Goal: Information Seeking & Learning: Learn about a topic

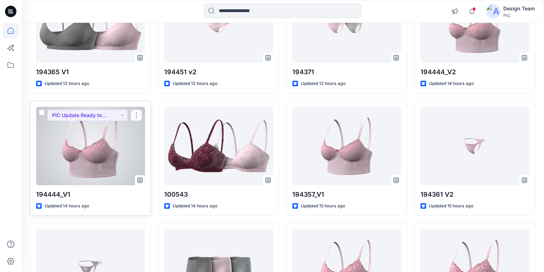
scroll to position [474, 0]
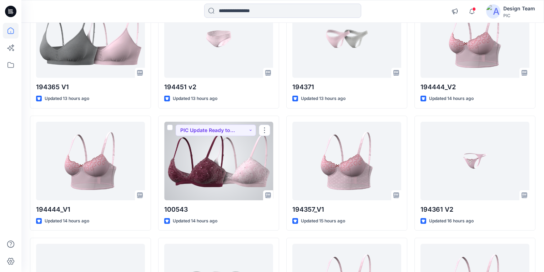
click at [246, 168] on div at bounding box center [218, 161] width 109 height 79
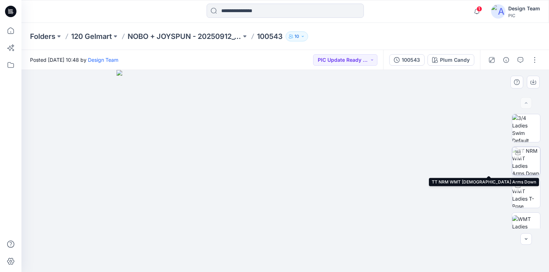
click at [529, 161] on img at bounding box center [526, 161] width 28 height 28
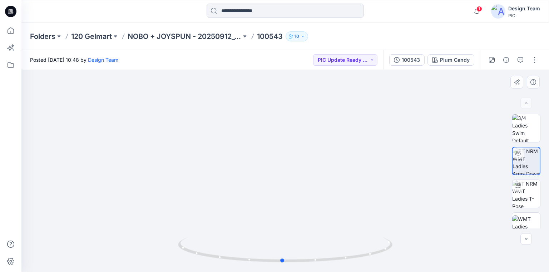
drag, startPoint x: 384, startPoint y: 249, endPoint x: 381, endPoint y: 236, distance: 13.2
click at [381, 236] on div at bounding box center [285, 254] width 214 height 36
click at [11, 10] on icon at bounding box center [10, 11] width 11 height 23
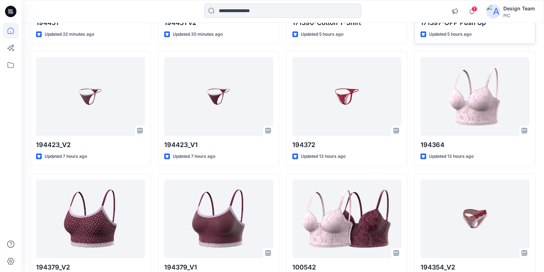
scroll to position [200, 0]
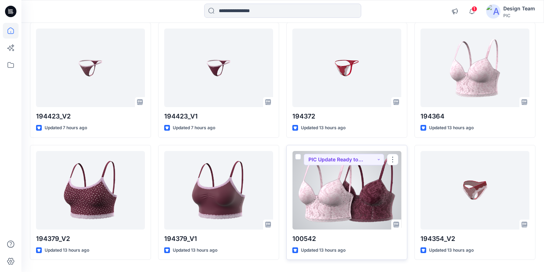
click at [351, 205] on div at bounding box center [347, 190] width 109 height 79
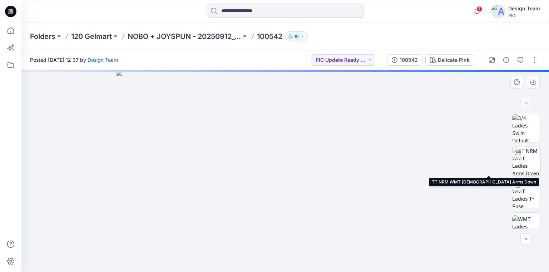
click at [530, 163] on img at bounding box center [526, 161] width 28 height 28
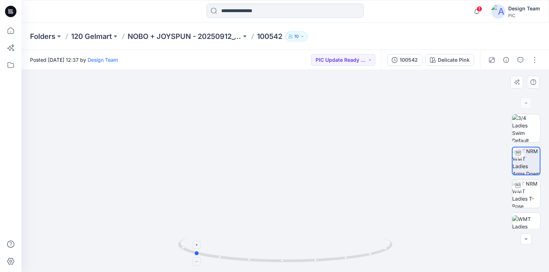
drag, startPoint x: 331, startPoint y: 262, endPoint x: 240, endPoint y: 251, distance: 92.2
click at [240, 251] on icon at bounding box center [286, 251] width 216 height 27
click at [201, 35] on p "NOBO + JOYSPUN - 20250912_120_GC" at bounding box center [185, 36] width 114 height 10
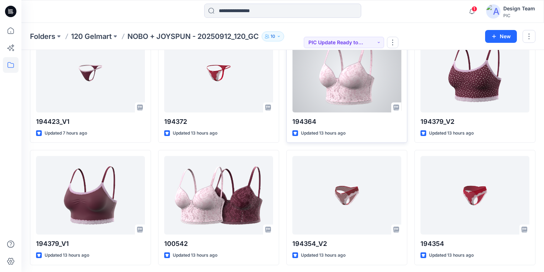
scroll to position [201, 0]
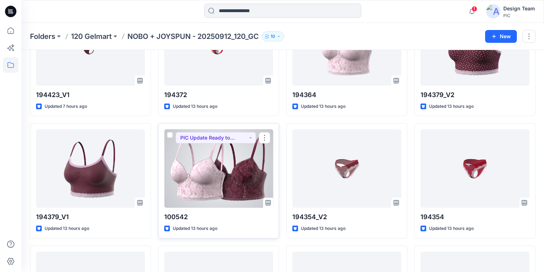
click at [225, 179] on div at bounding box center [218, 168] width 109 height 79
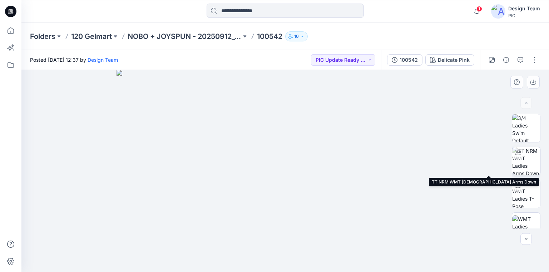
click at [525, 164] on img at bounding box center [526, 161] width 28 height 28
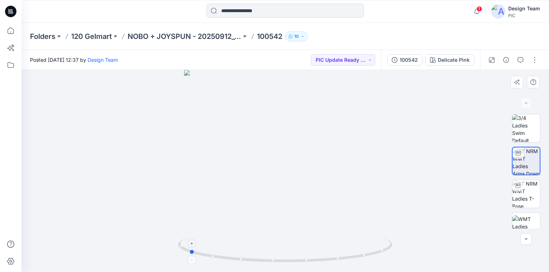
drag, startPoint x: 389, startPoint y: 249, endPoint x: 293, endPoint y: 242, distance: 96.7
click at [293, 242] on icon at bounding box center [286, 251] width 216 height 27
click at [523, 189] on img at bounding box center [526, 194] width 28 height 28
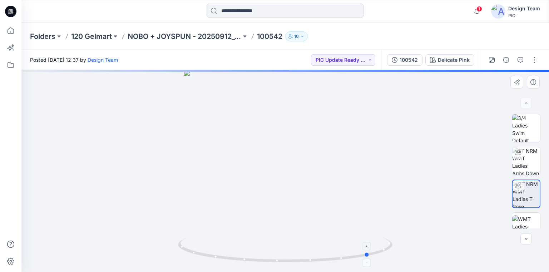
drag, startPoint x: 378, startPoint y: 253, endPoint x: 248, endPoint y: 239, distance: 130.4
click at [248, 239] on icon at bounding box center [286, 251] width 216 height 27
drag, startPoint x: 288, startPoint y: 260, endPoint x: 311, endPoint y: 261, distance: 23.6
click at [311, 261] on icon at bounding box center [286, 251] width 216 height 27
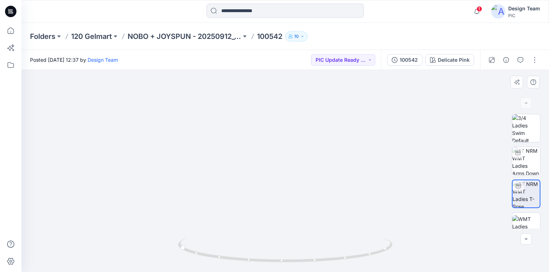
drag, startPoint x: 314, startPoint y: 219, endPoint x: 323, endPoint y: 152, distance: 67.7
drag, startPoint x: 307, startPoint y: 212, endPoint x: 303, endPoint y: 269, distance: 57.3
click at [523, 156] on img at bounding box center [526, 161] width 28 height 28
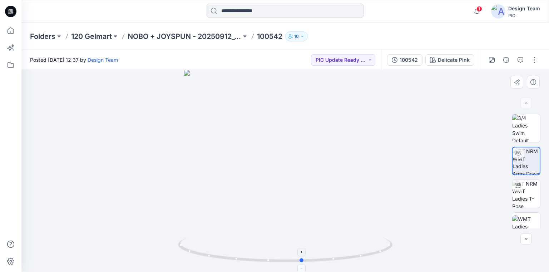
drag, startPoint x: 331, startPoint y: 263, endPoint x: 349, endPoint y: 259, distance: 17.4
click at [349, 259] on icon at bounding box center [286, 251] width 216 height 27
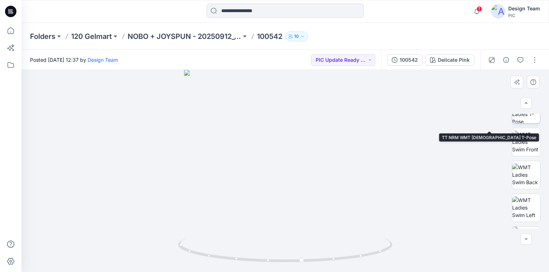
scroll to position [86, 0]
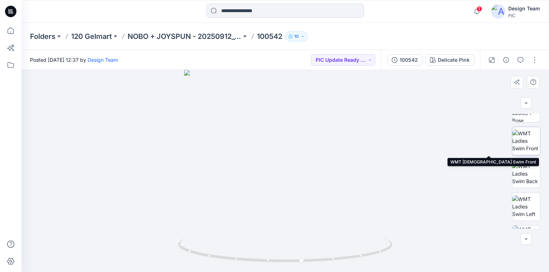
click at [530, 144] on img at bounding box center [526, 141] width 28 height 23
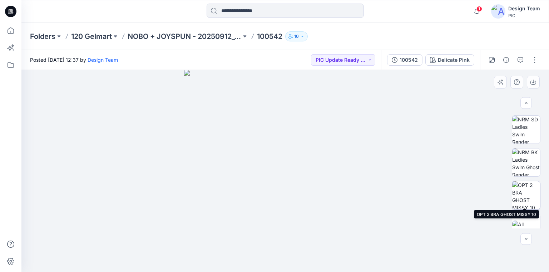
scroll to position [242, 0]
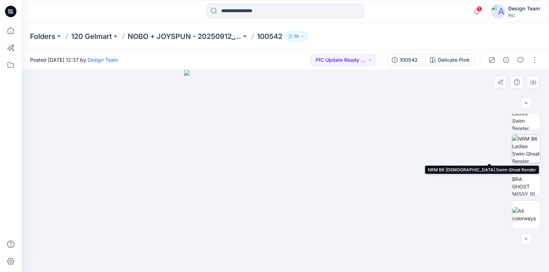
click at [525, 154] on img at bounding box center [526, 149] width 28 height 28
